Goal: Task Accomplishment & Management: Manage account settings

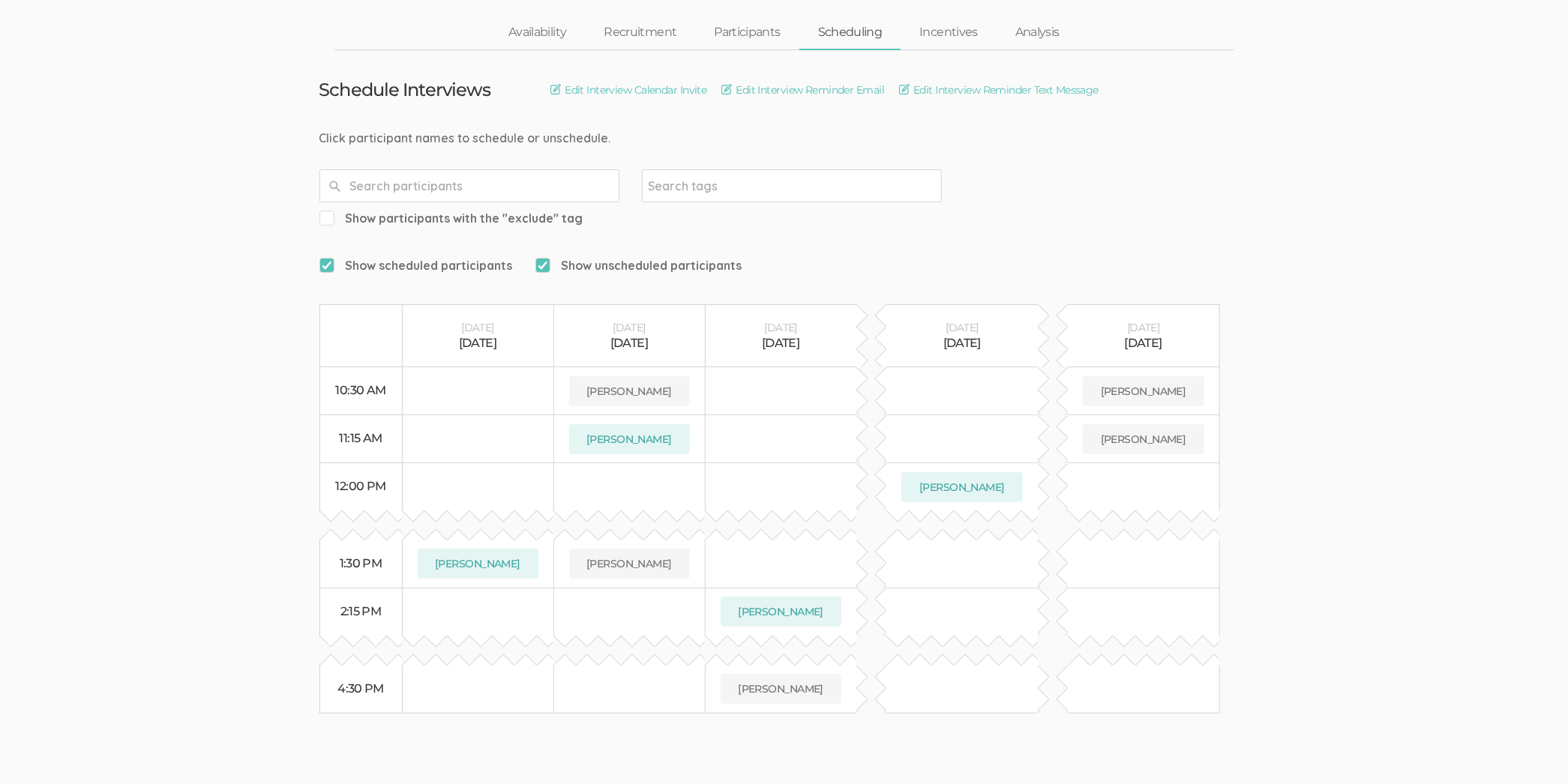
scroll to position [72, 0]
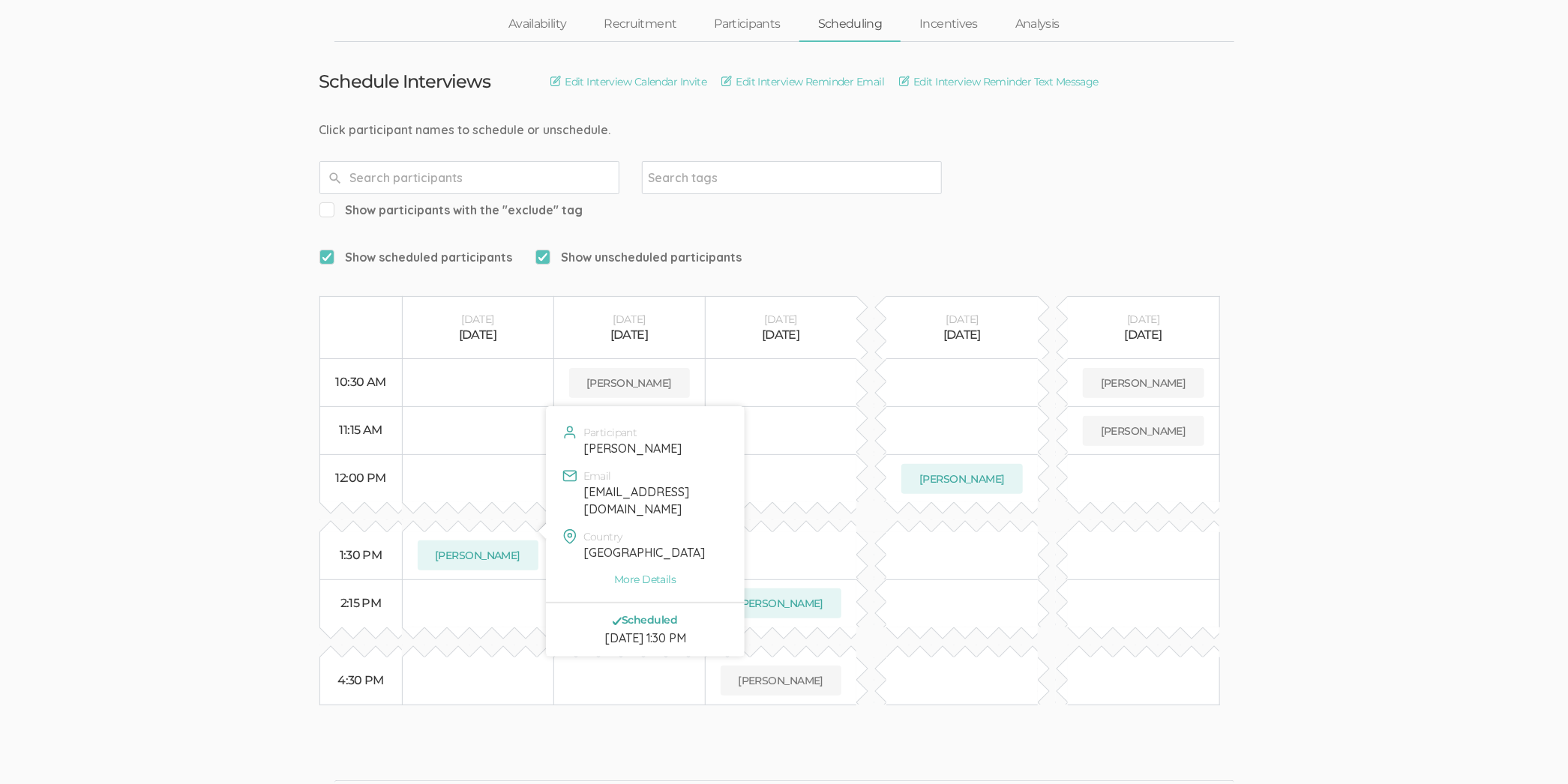
click at [634, 615] on div "Scheduled" at bounding box center [645, 620] width 176 height 10
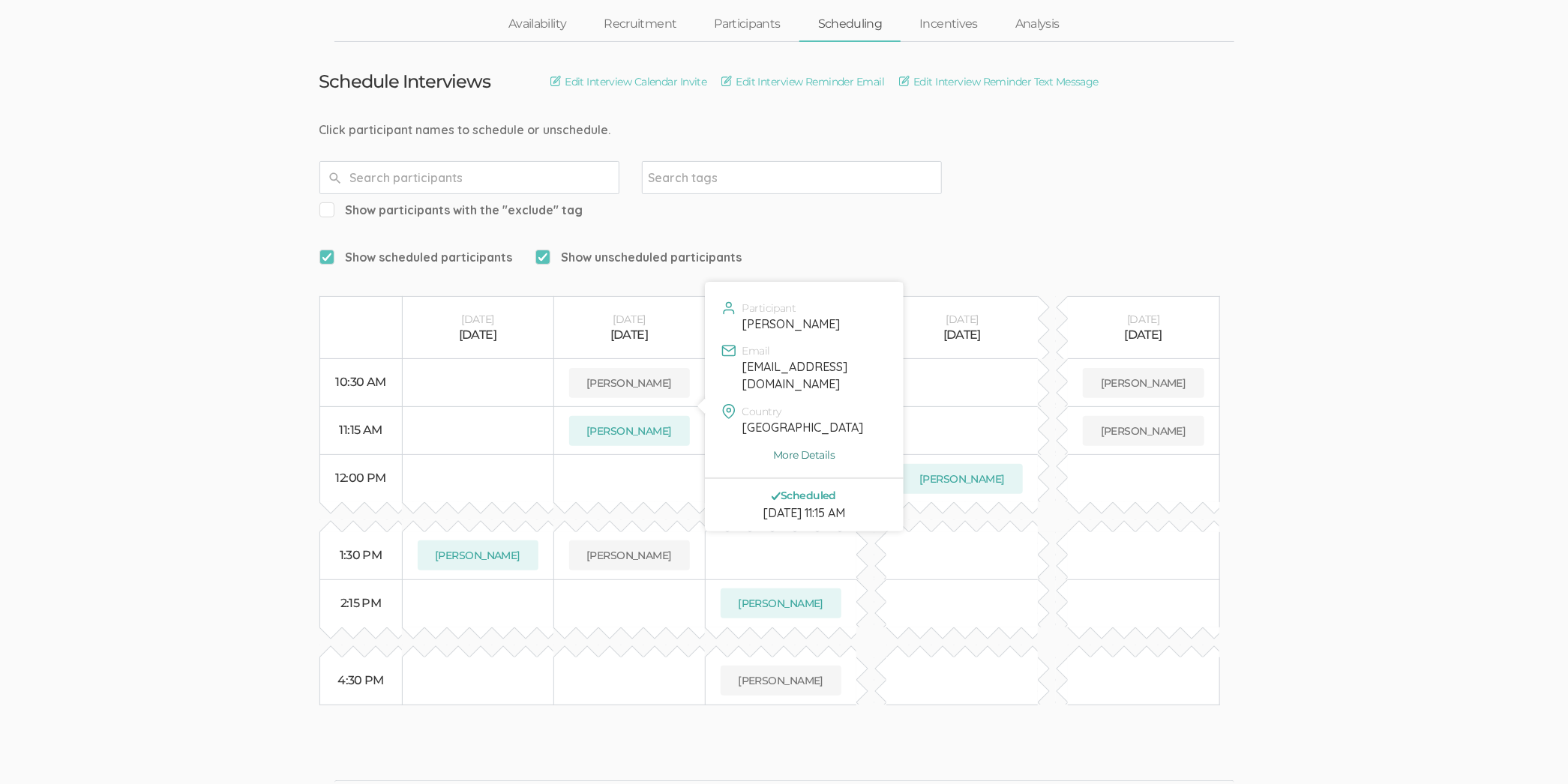
click at [795, 448] on link "More Details" at bounding box center [804, 455] width 176 height 15
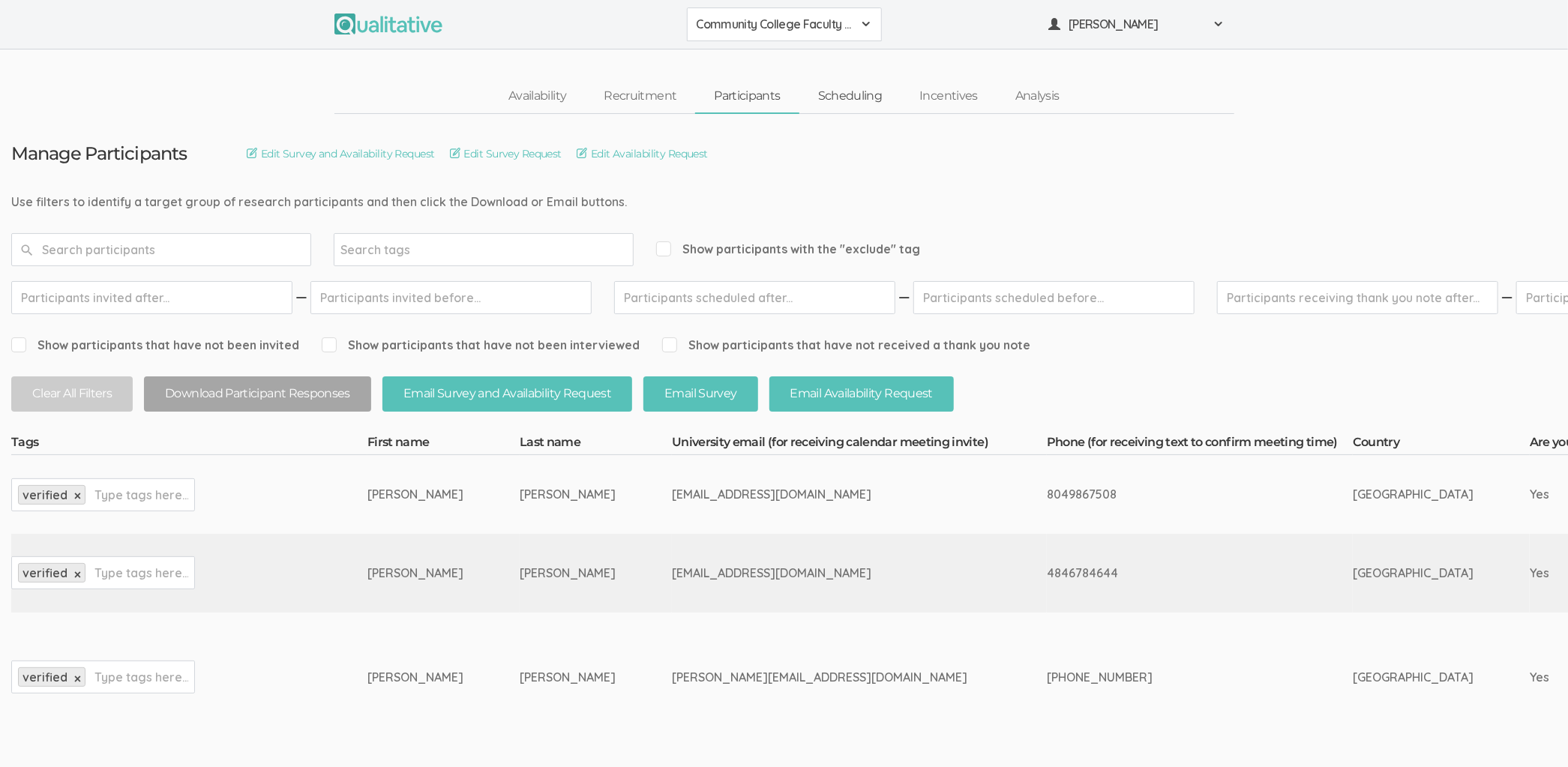
click at [825, 84] on link "Scheduling" at bounding box center [850, 96] width 102 height 33
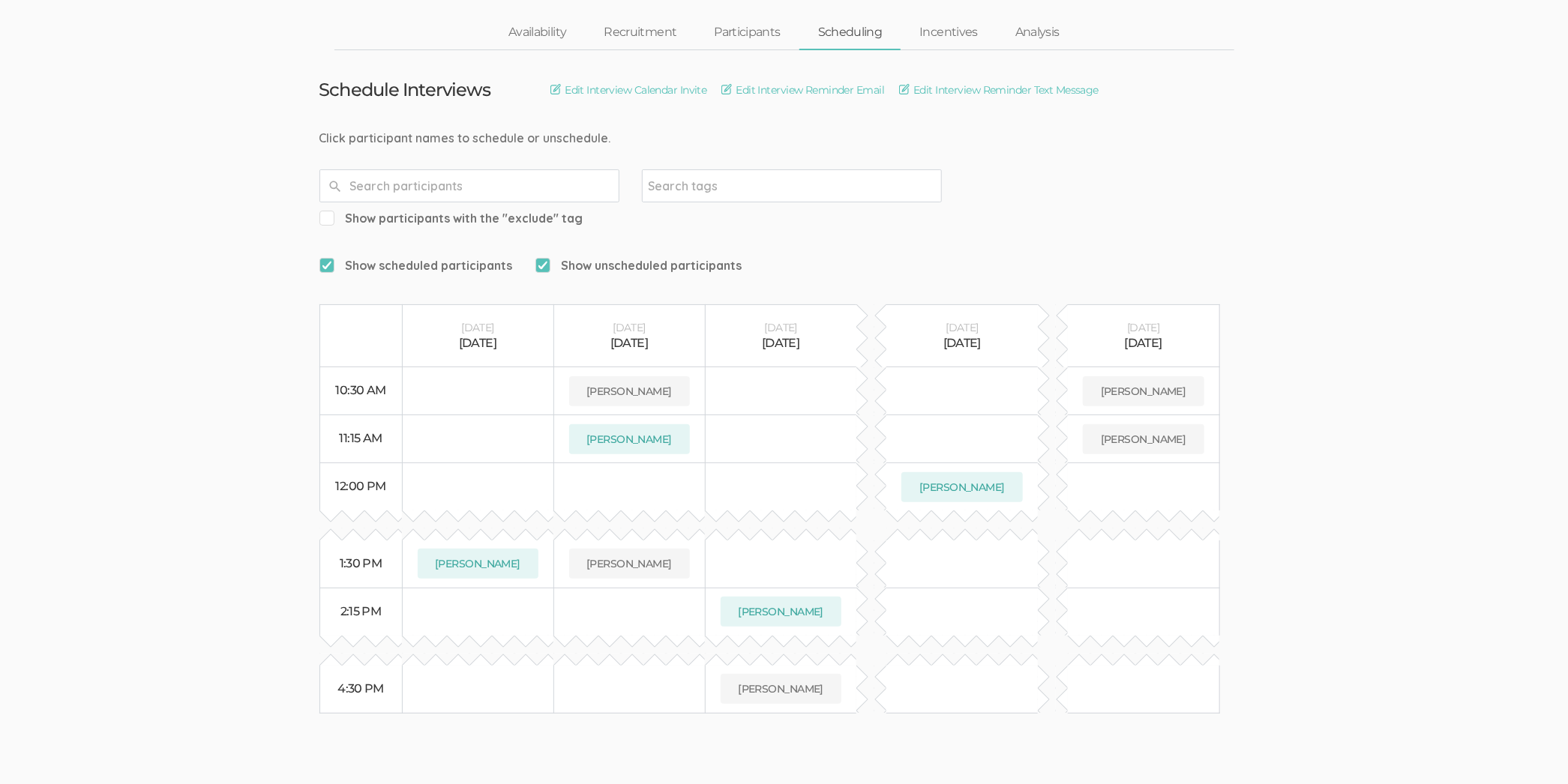
scroll to position [72, 0]
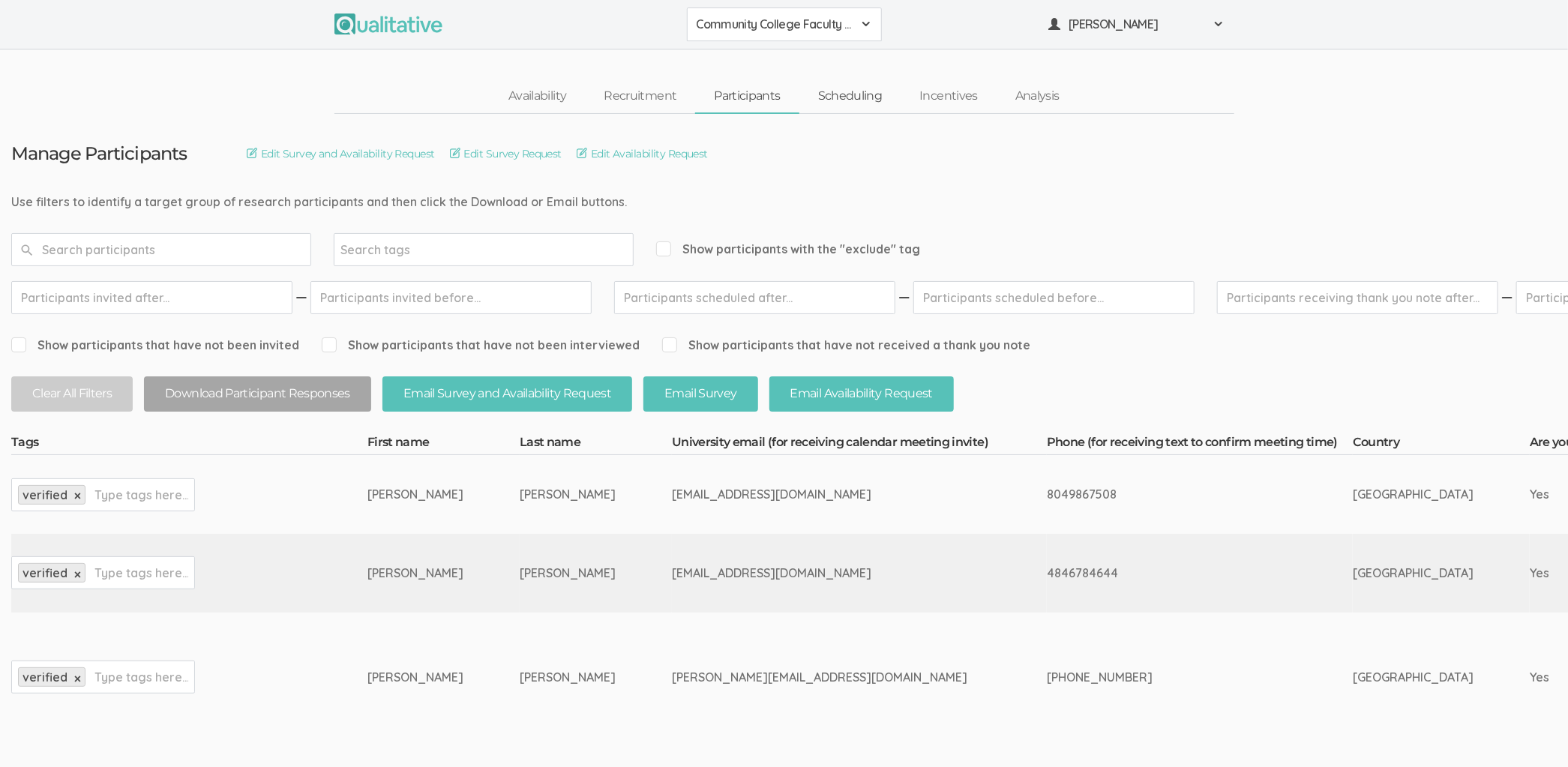
click at [843, 85] on link "Scheduling" at bounding box center [850, 96] width 102 height 33
